Goal: Task Accomplishment & Management: Complete application form

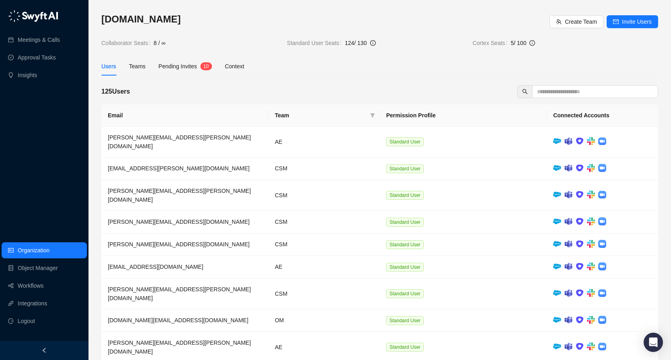
click at [191, 63] on span "Pending Invites" at bounding box center [177, 66] width 39 height 6
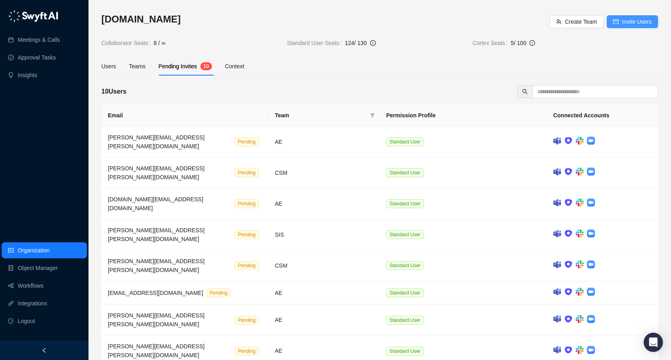
click at [637, 21] on span "Invite Users" at bounding box center [637, 21] width 30 height 9
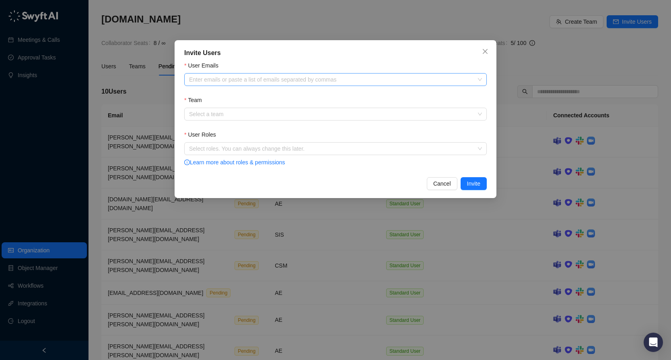
click at [358, 75] on div "Enter emails or paste a list of emails separated by commas" at bounding box center [335, 79] width 302 height 13
paste input "**********"
type input "**********"
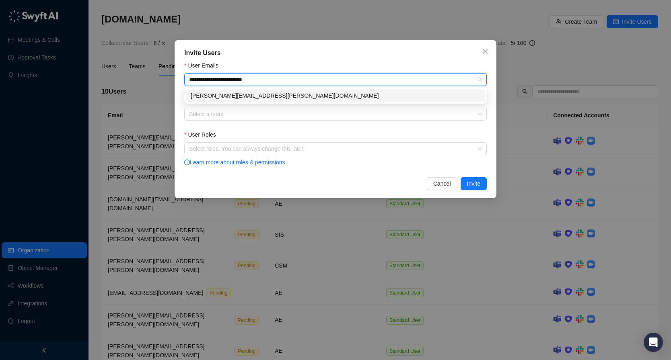
click at [287, 96] on div "[PERSON_NAME][EMAIL_ADDRESS][PERSON_NAME][DOMAIN_NAME]" at bounding box center [335, 95] width 289 height 9
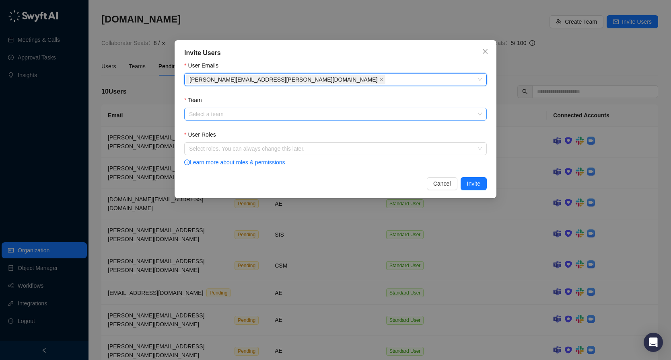
click at [272, 117] on input "Team" at bounding box center [333, 114] width 288 height 12
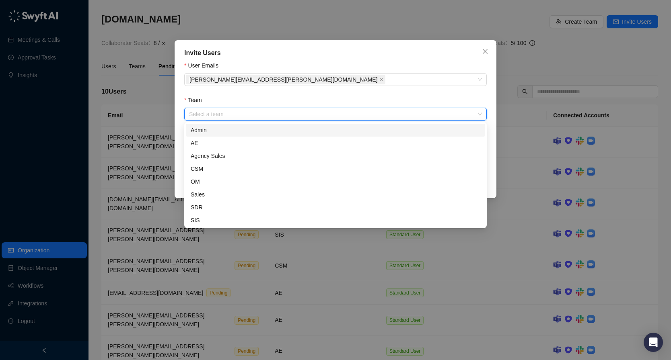
click at [262, 128] on div "Admin" at bounding box center [335, 130] width 289 height 9
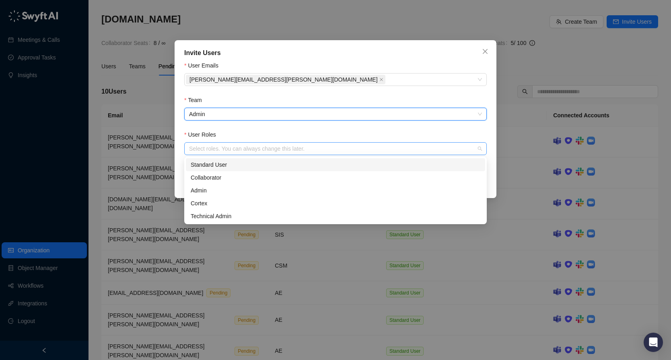
click at [243, 152] on div "Select roles. You can always change this later." at bounding box center [335, 148] width 302 height 13
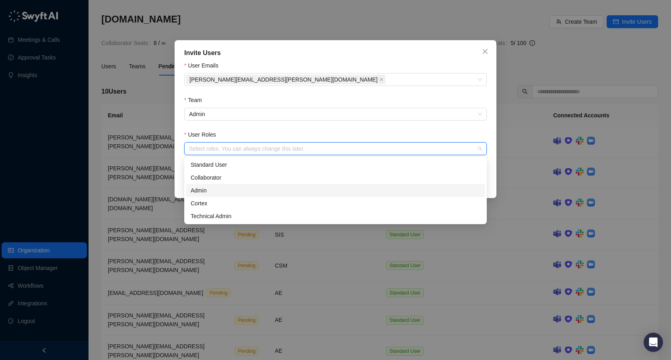
click at [236, 192] on div "Admin" at bounding box center [335, 190] width 289 height 9
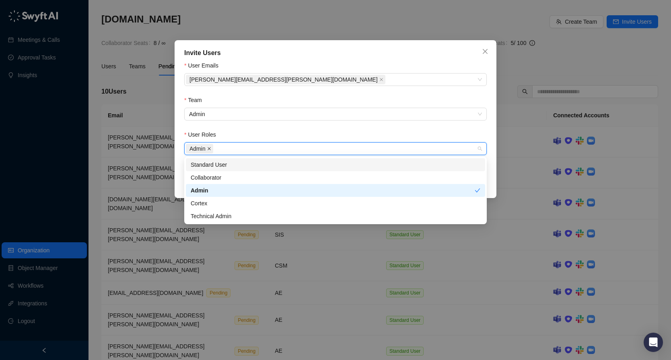
click at [209, 150] on icon "close" at bounding box center [209, 149] width 4 height 4
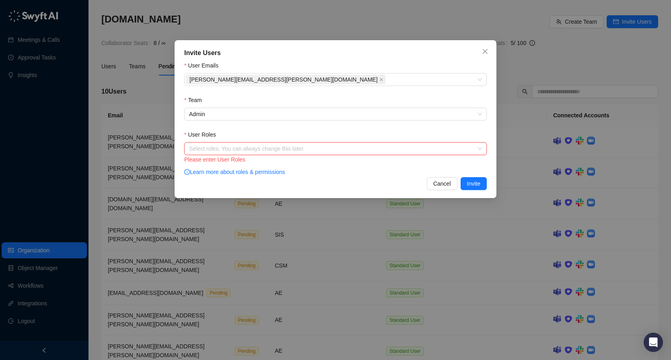
click at [209, 150] on div at bounding box center [331, 149] width 291 height 6
click at [229, 152] on div at bounding box center [331, 149] width 291 height 6
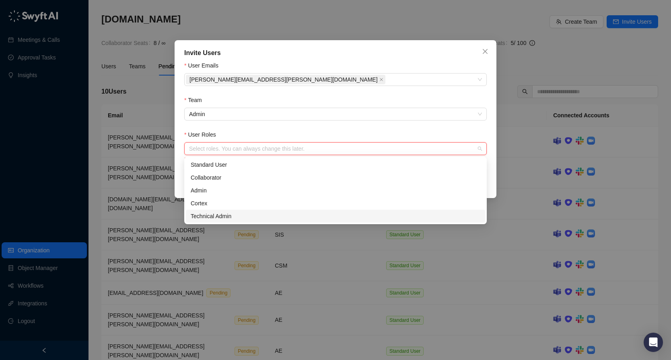
click at [216, 218] on div "Technical Admin" at bounding box center [335, 216] width 289 height 9
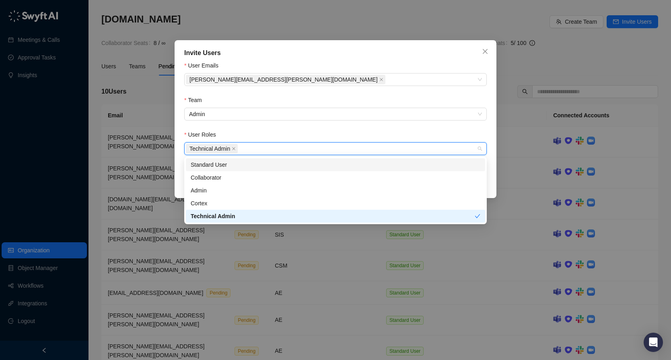
click at [470, 127] on form "User Emails [PERSON_NAME][EMAIL_ADDRESS][PERSON_NAME][DOMAIN_NAME] Team Admin U…" at bounding box center [335, 114] width 302 height 107
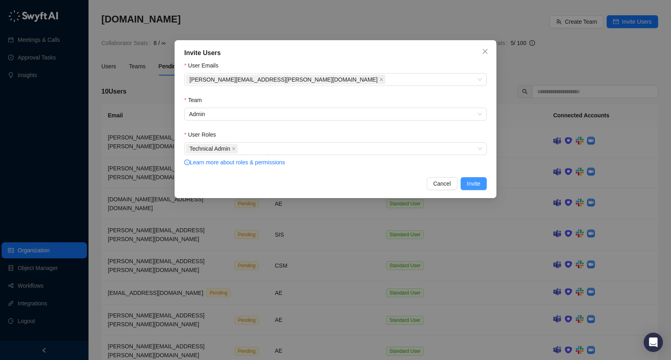
click at [472, 184] on span "Invite" at bounding box center [473, 183] width 13 height 9
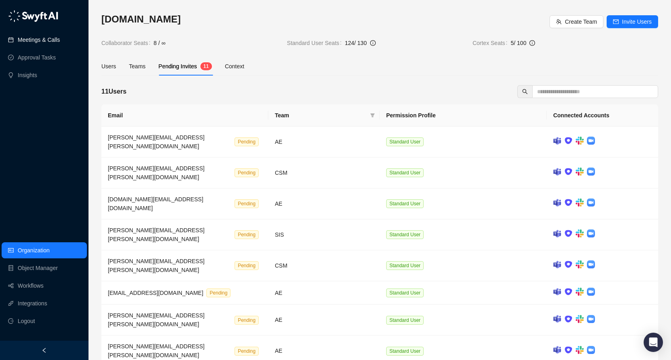
click at [28, 37] on link "Meetings & Calls" at bounding box center [39, 40] width 42 height 16
